Goal: Find contact information: Find contact information

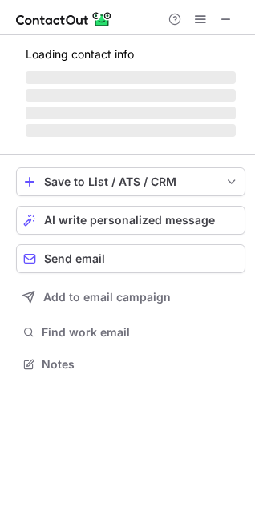
scroll to position [389, 255]
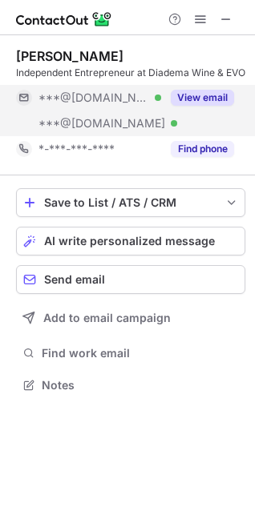
click at [211, 106] on button "View email" at bounding box center [202, 98] width 63 height 16
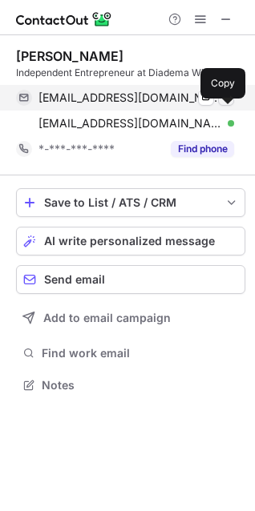
click at [228, 104] on span at bounding box center [226, 97] width 13 height 13
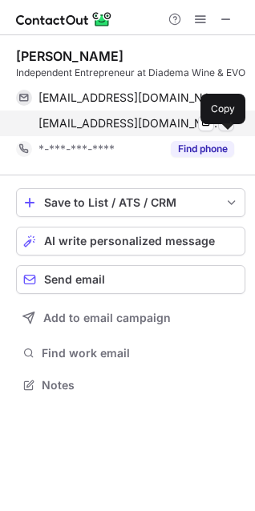
click at [228, 130] on span at bounding box center [226, 123] width 13 height 13
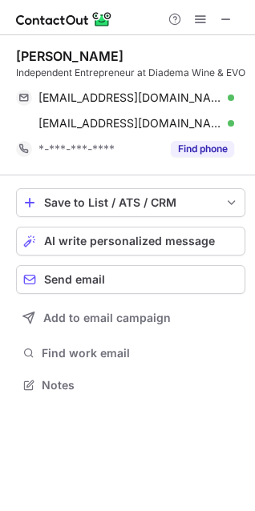
copy div "[PERSON_NAME]"
drag, startPoint x: 140, startPoint y: 51, endPoint x: 7, endPoint y: 51, distance: 133.1
click at [7, 51] on div "[PERSON_NAME] Independent Entrepreneur at Diadema Wine & EVO [EMAIL_ADDRESS][DO…" at bounding box center [127, 222] width 255 height 374
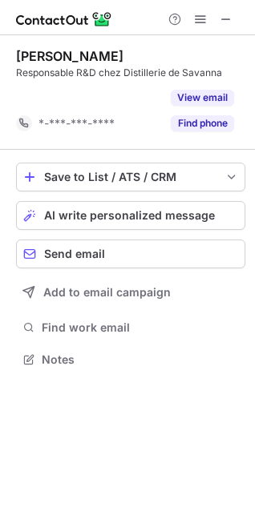
scroll to position [323, 255]
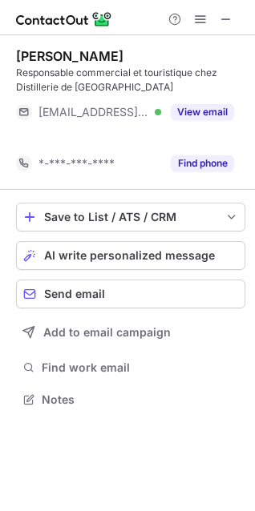
scroll to position [363, 255]
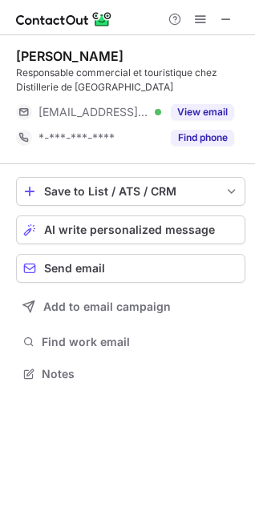
scroll to position [363, 255]
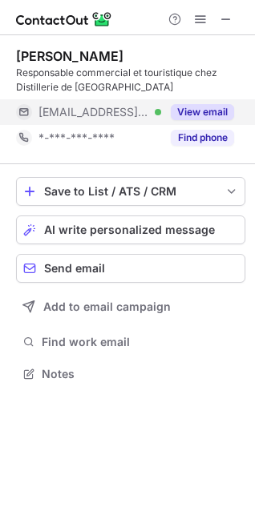
click at [207, 106] on button "View email" at bounding box center [202, 112] width 63 height 16
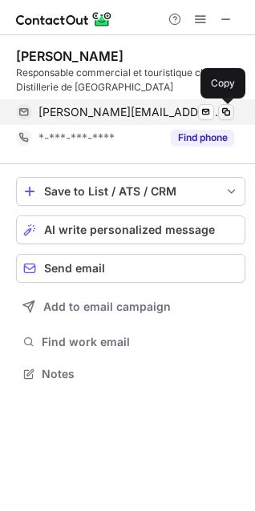
click at [227, 109] on span at bounding box center [226, 112] width 13 height 13
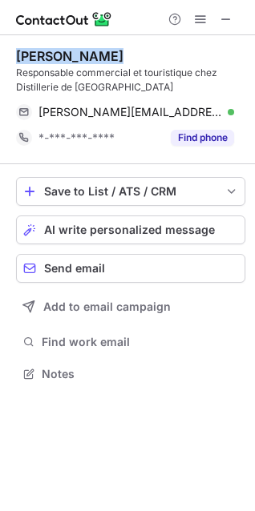
copy div "Noelle Traxel"
drag, startPoint x: 119, startPoint y: 57, endPoint x: 10, endPoint y: 56, distance: 108.2
click at [10, 56] on div "Noelle Traxel Responsable commercial et touristique chez Distillerie de Savanna…" at bounding box center [127, 216] width 255 height 363
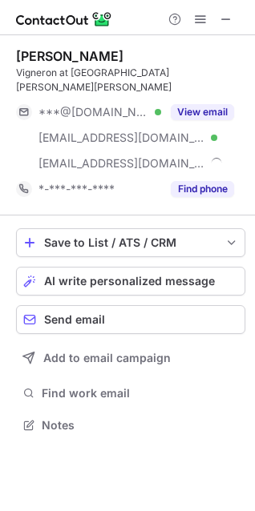
scroll to position [400, 255]
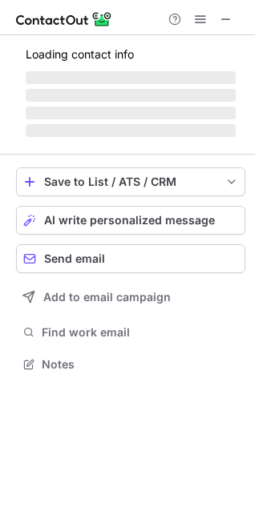
scroll to position [400, 255]
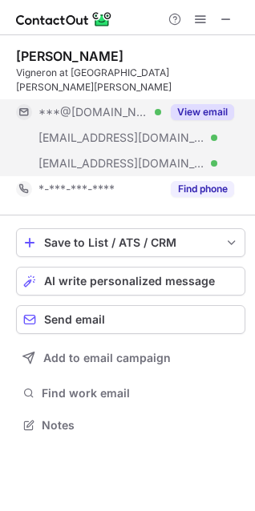
click at [214, 104] on button "View email" at bounding box center [202, 112] width 63 height 16
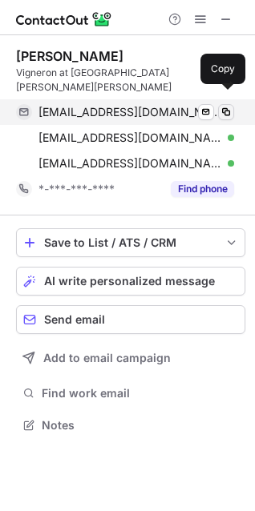
click at [226, 106] on span at bounding box center [226, 112] width 13 height 13
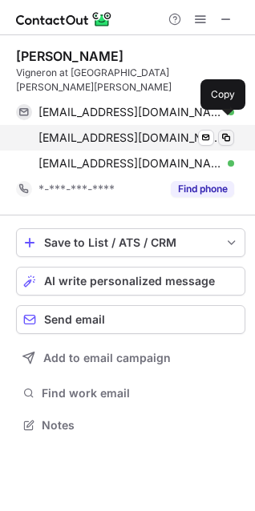
click at [228, 131] on span at bounding box center [226, 137] width 13 height 13
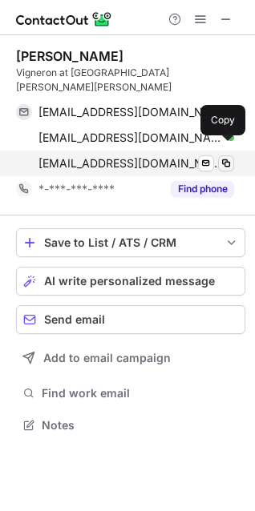
click at [225, 157] on span at bounding box center [226, 163] width 13 height 13
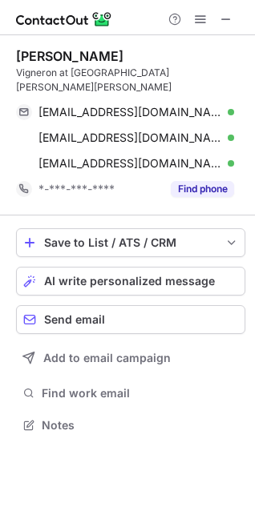
copy div "Fabrice Brunel"
drag, startPoint x: 125, startPoint y: 54, endPoint x: 16, endPoint y: 59, distance: 109.1
click at [16, 59] on div "Fabrice Brunel" at bounding box center [130, 56] width 229 height 16
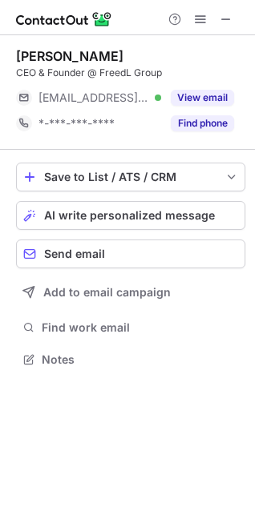
scroll to position [349, 255]
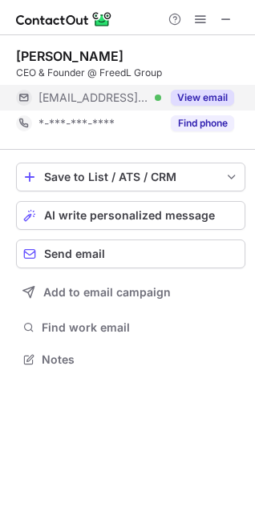
click at [204, 91] on button "View email" at bounding box center [202, 98] width 63 height 16
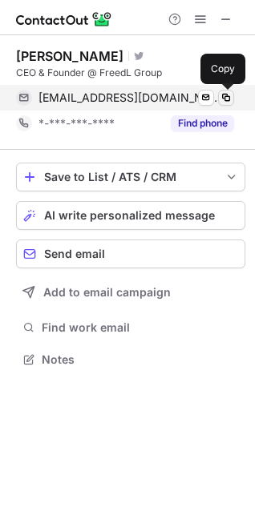
click at [228, 93] on span at bounding box center [226, 97] width 13 height 13
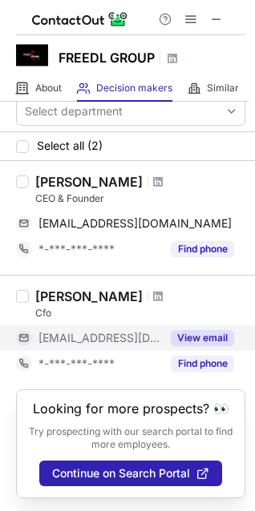
scroll to position [26, 0]
click at [202, 330] on button "View email" at bounding box center [202, 338] width 63 height 16
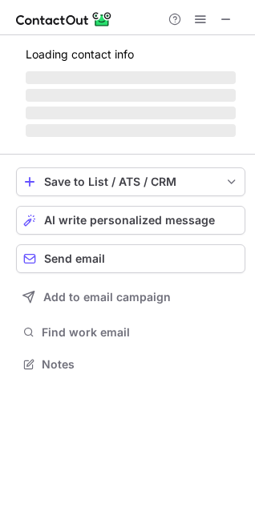
scroll to position [389, 255]
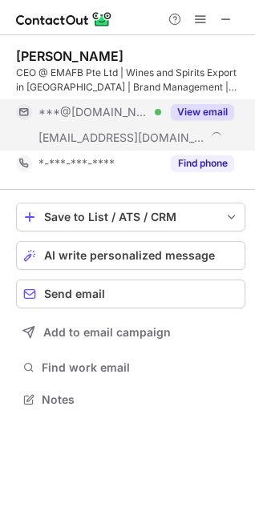
click at [215, 112] on button "View email" at bounding box center [202, 112] width 63 height 16
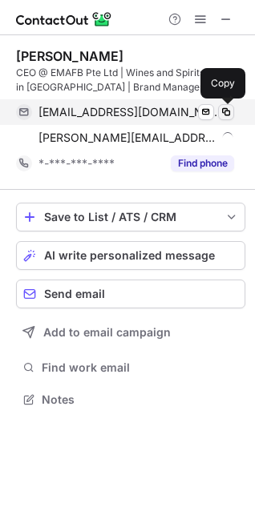
click at [229, 110] on span at bounding box center [226, 112] width 13 height 13
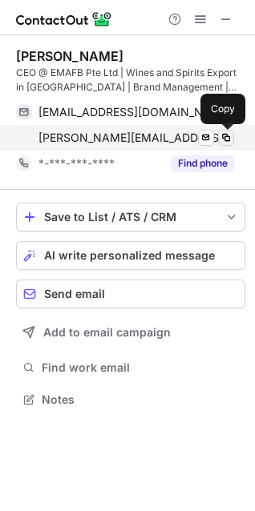
click at [224, 137] on span at bounding box center [226, 137] width 13 height 13
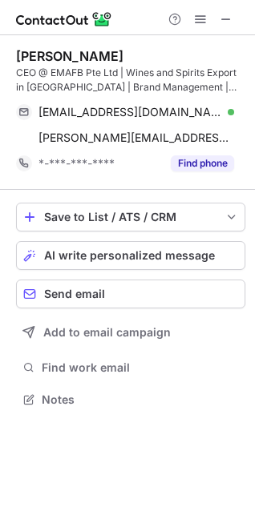
copy div "Marcello Puorro"
drag, startPoint x: 130, startPoint y: 51, endPoint x: 12, endPoint y: 44, distance: 118.1
click at [12, 44] on div "Marcello Puorro CEO @ EMAFB Pte Ltd | Wines and Spirits Export in Asia Pacific …" at bounding box center [127, 229] width 255 height 389
